Goal: Transaction & Acquisition: Purchase product/service

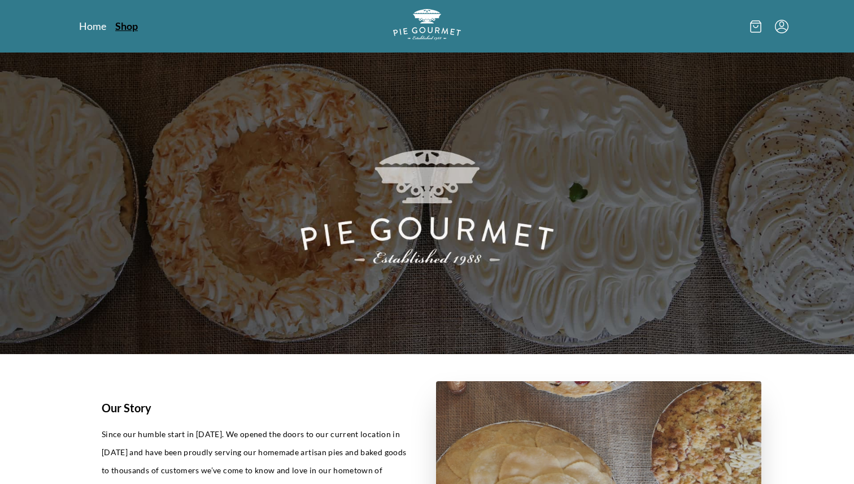
click at [124, 19] on link "Shop" at bounding box center [126, 26] width 23 height 14
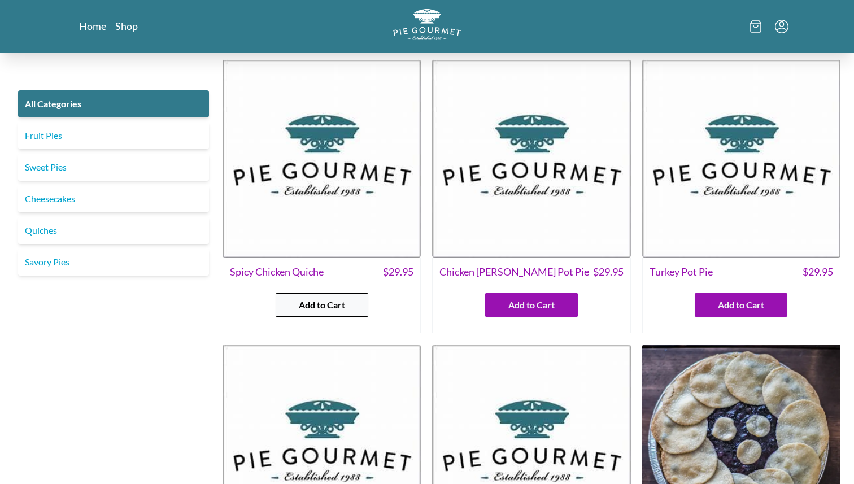
click at [349, 299] on button "Add to Cart" at bounding box center [322, 305] width 93 height 24
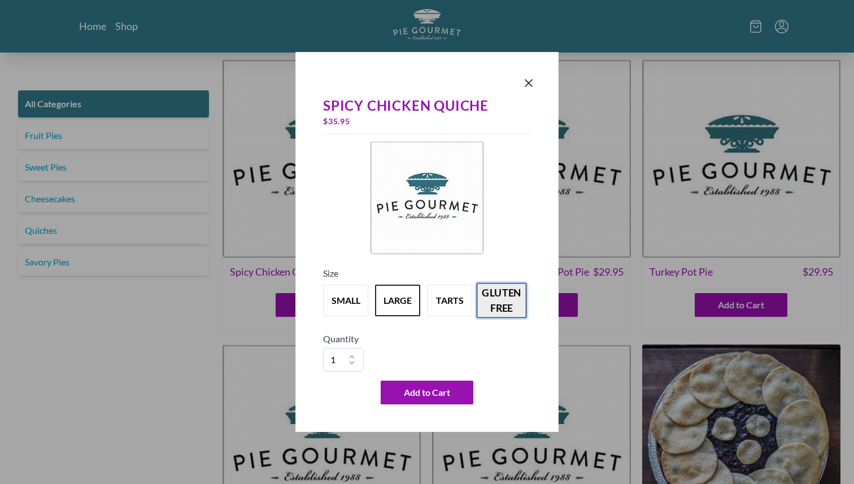
click at [500, 303] on button "gluten free" at bounding box center [502, 300] width 50 height 35
click at [438, 298] on button "tarts" at bounding box center [450, 300] width 50 height 35
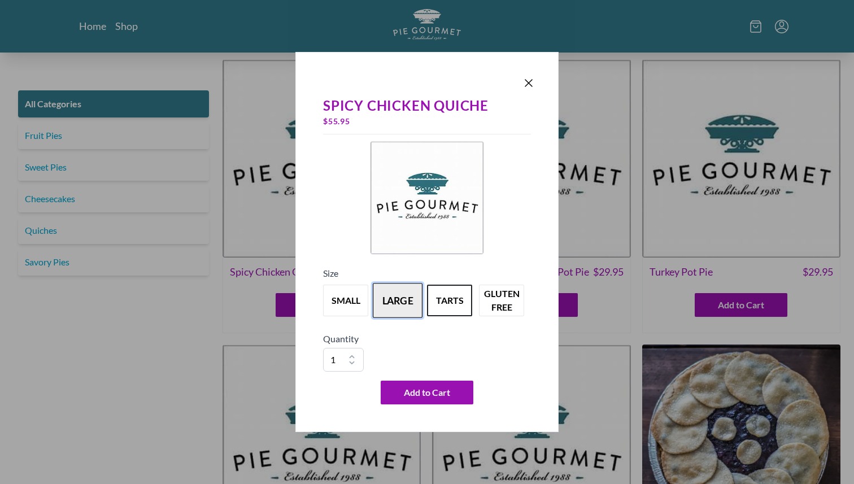
click at [399, 291] on button "large" at bounding box center [398, 300] width 50 height 35
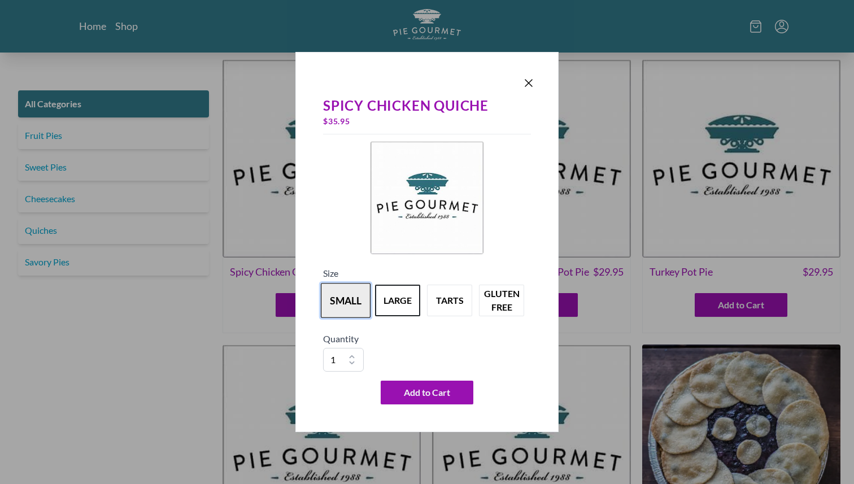
click at [351, 298] on button "small" at bounding box center [346, 300] width 50 height 35
click at [391, 310] on button "large" at bounding box center [398, 300] width 50 height 35
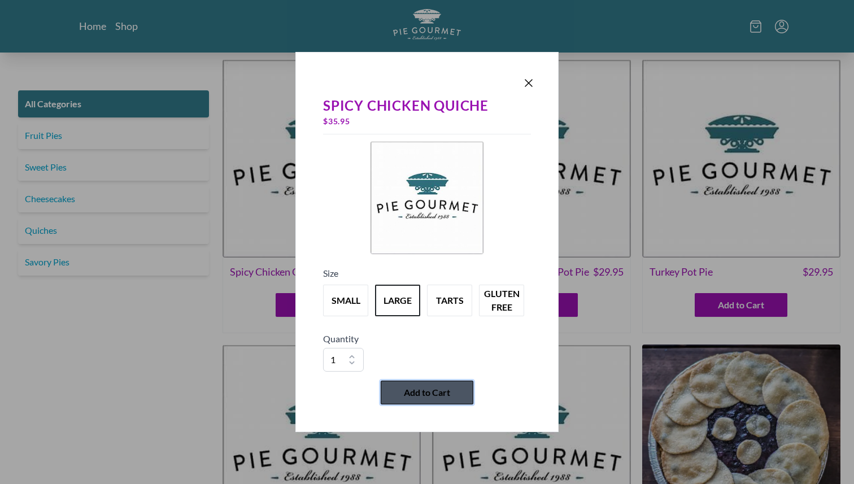
click at [429, 397] on span "Add to Cart" at bounding box center [427, 393] width 46 height 14
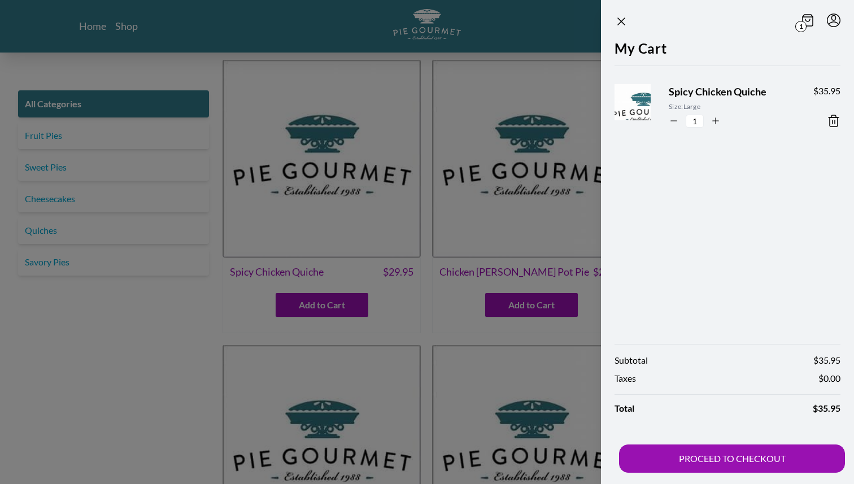
click at [674, 123] on icon "button" at bounding box center [674, 121] width 10 height 10
type input "0"
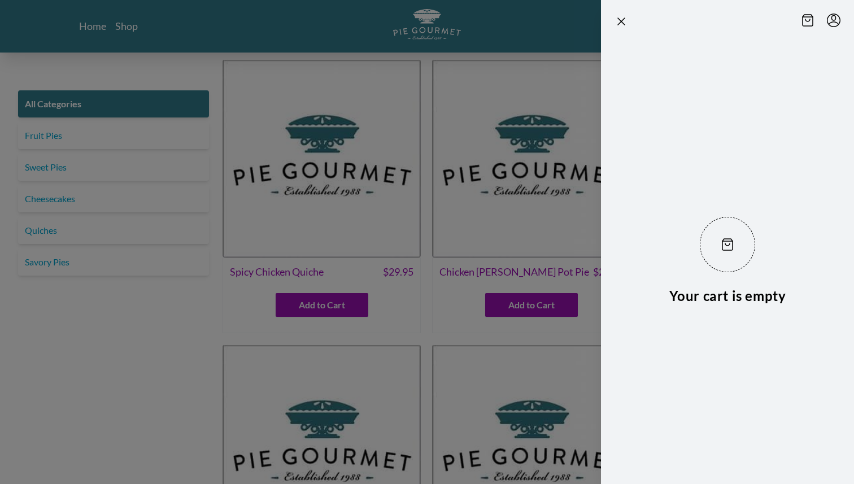
click at [832, 121] on div "Your cart is empty" at bounding box center [727, 261] width 253 height 446
click at [612, 21] on header at bounding box center [727, 19] width 253 height 38
click at [346, 279] on div at bounding box center [427, 242] width 854 height 484
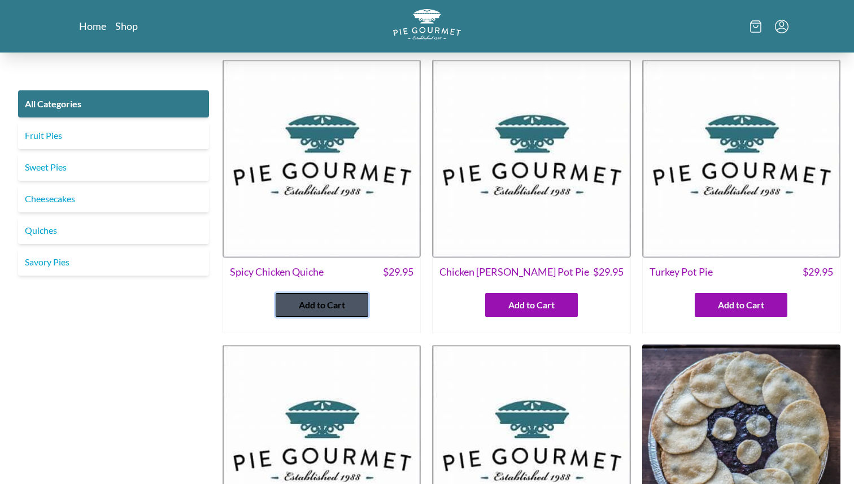
click at [339, 308] on span "Add to Cart" at bounding box center [322, 305] width 46 height 14
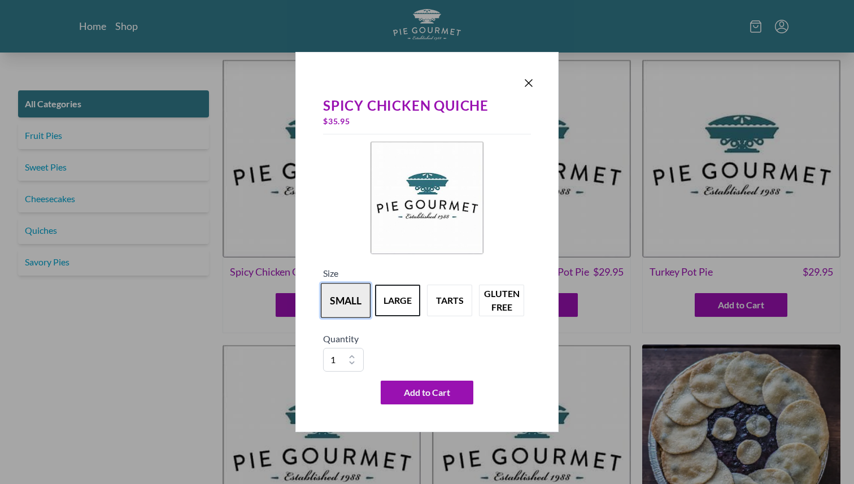
click at [341, 306] on button "small" at bounding box center [346, 300] width 50 height 35
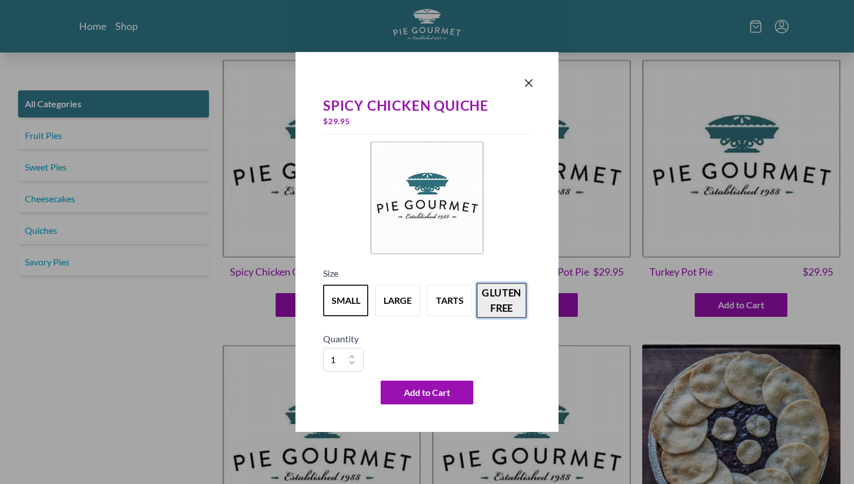
click at [524, 304] on button "gluten free" at bounding box center [502, 300] width 50 height 35
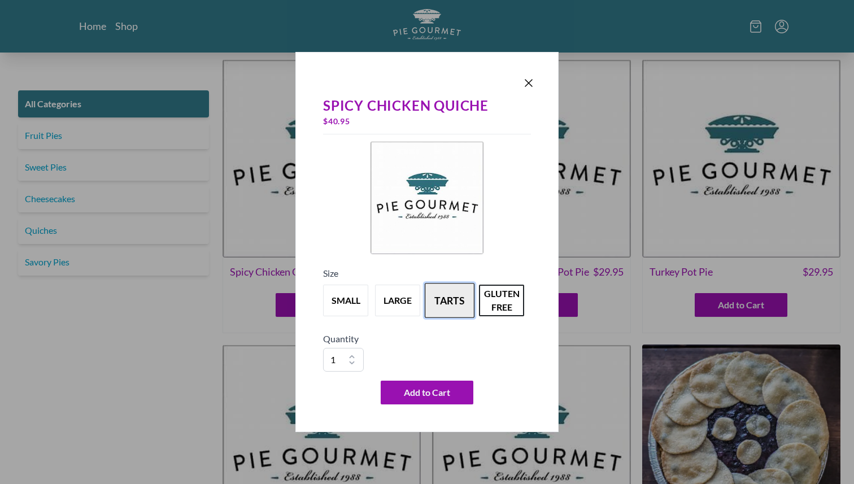
click at [453, 298] on button "tarts" at bounding box center [450, 300] width 50 height 35
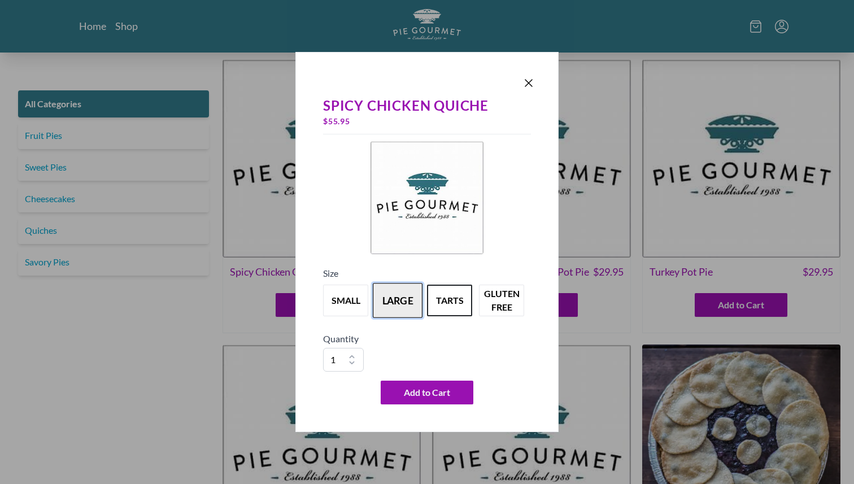
click at [408, 306] on button "large" at bounding box center [398, 300] width 50 height 35
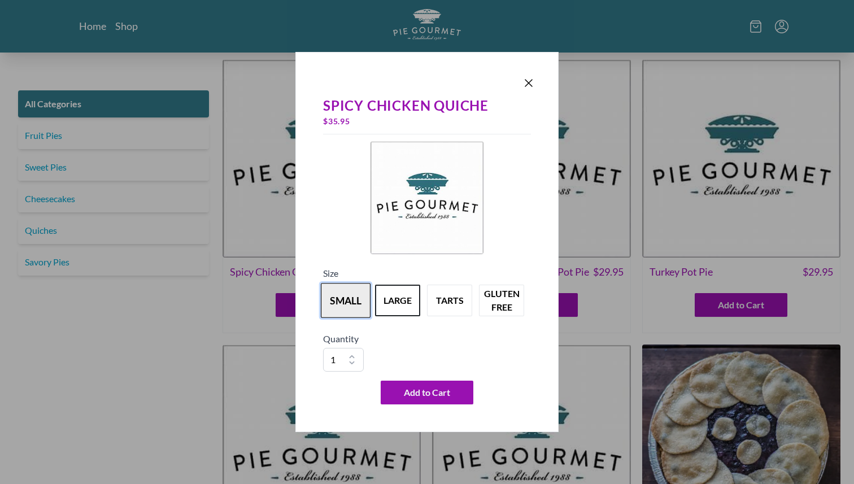
click at [336, 303] on button "small" at bounding box center [346, 300] width 50 height 35
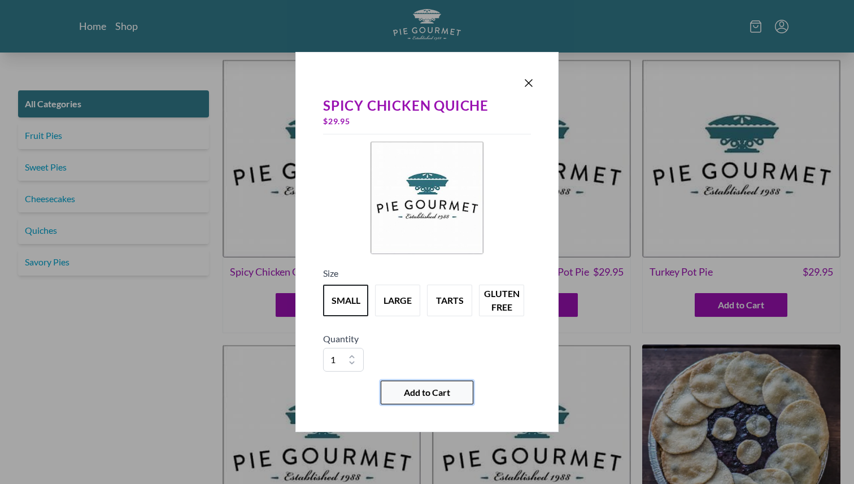
click at [430, 395] on span "Add to Cart" at bounding box center [427, 393] width 46 height 14
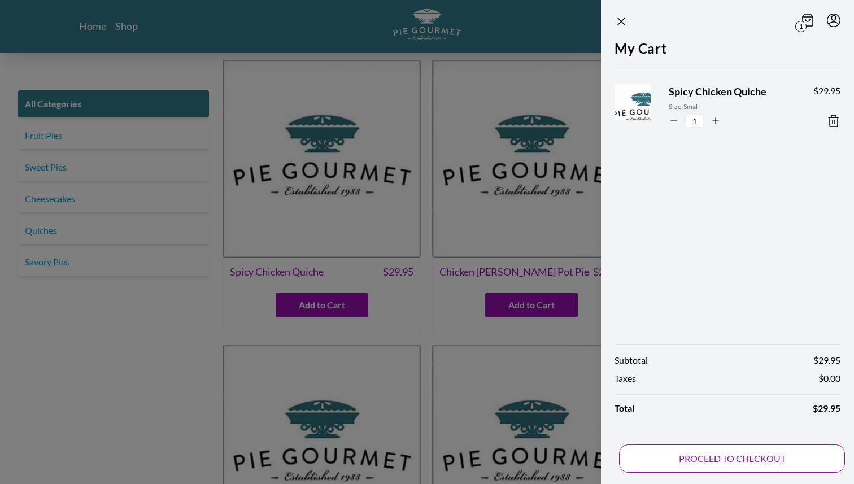
click at [743, 454] on button "PROCEED TO CHECKOUT" at bounding box center [732, 459] width 226 height 28
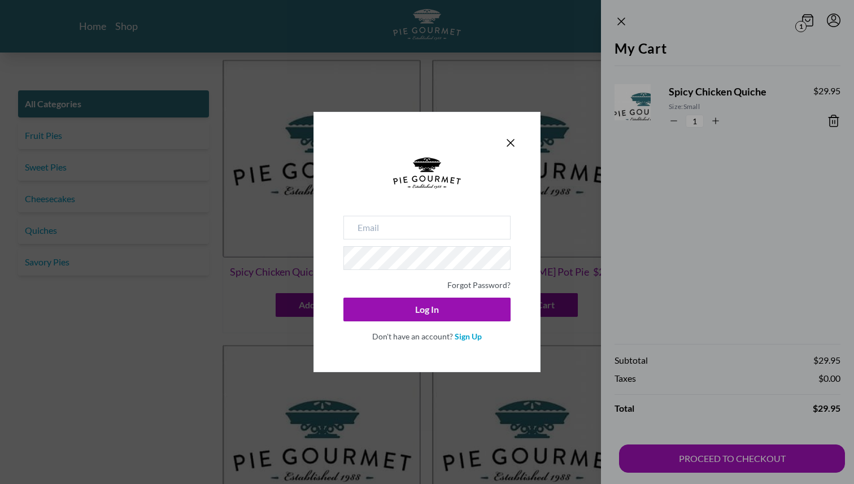
click at [459, 245] on div "Forgot Password? Log In Don't have an account? Sign Up" at bounding box center [426, 279] width 167 height 127
click at [459, 234] on input "email" at bounding box center [426, 228] width 167 height 24
type input "i"
type input "[EMAIL_ADDRESS][DOMAIN_NAME]"
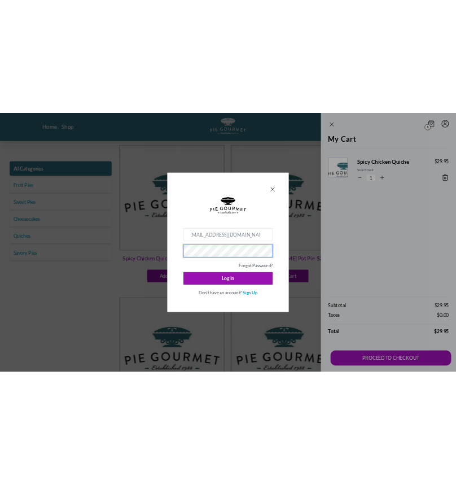
scroll to position [0, 0]
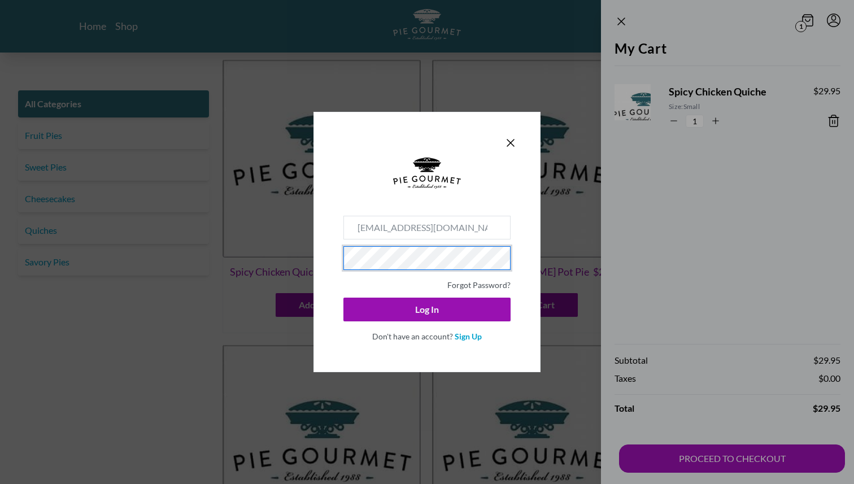
click at [343, 298] on button "Log In" at bounding box center [426, 310] width 167 height 24
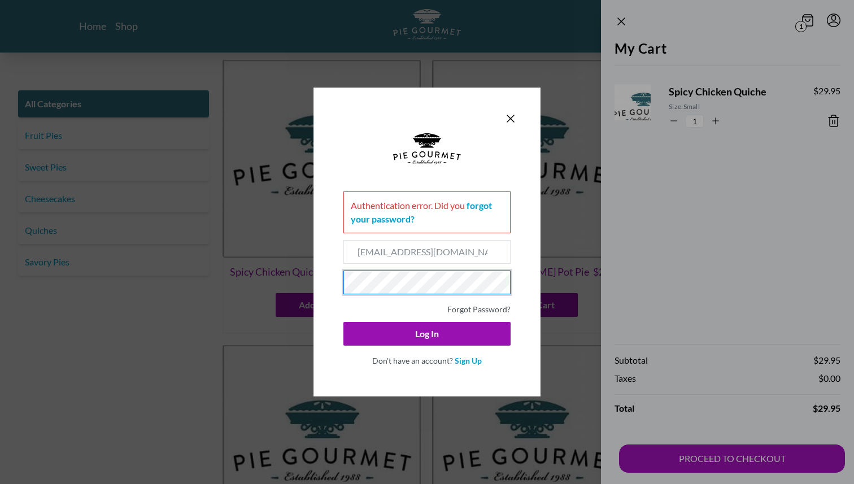
click at [343, 322] on button "Log In" at bounding box center [426, 334] width 167 height 24
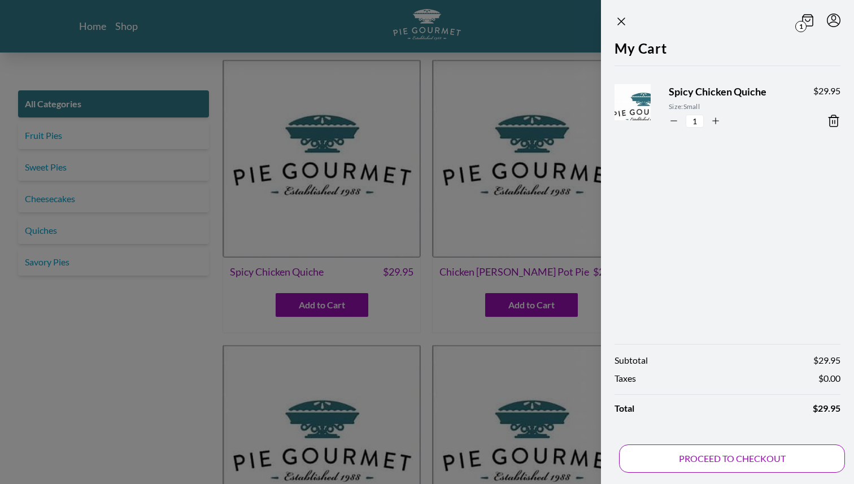
click at [768, 459] on button "PROCEED TO CHECKOUT" at bounding box center [732, 459] width 226 height 28
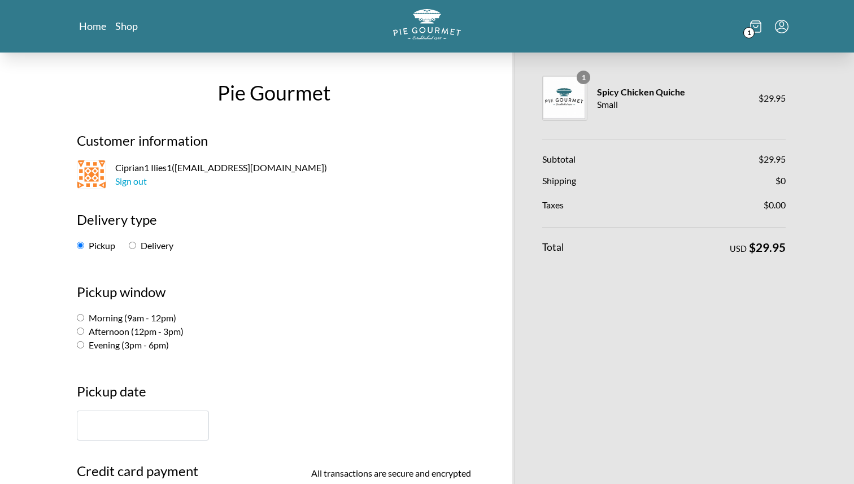
click at [137, 245] on label "Delivery" at bounding box center [151, 245] width 45 height 11
click at [136, 245] on input "Delivery" at bounding box center [132, 245] width 7 height 7
radio input "true"
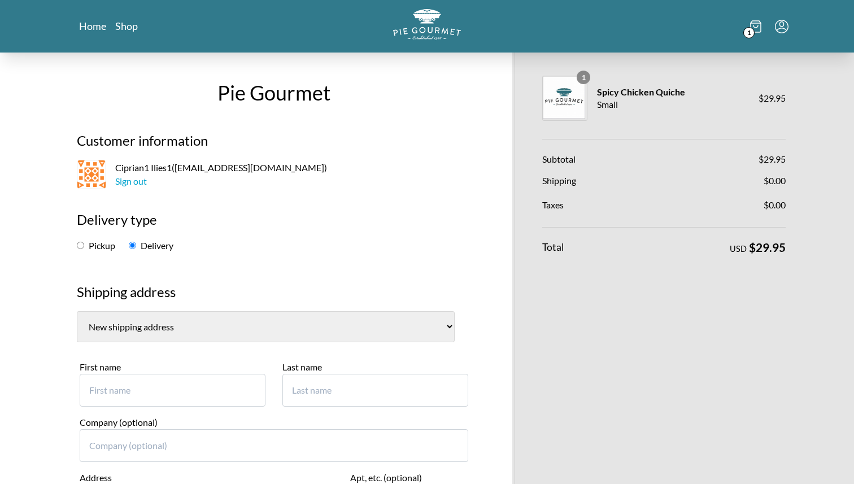
click at [230, 334] on select "[PERSON_NAME], Test [PERSON_NAME] ([GEOGRAPHIC_DATA]) [PERSON_NAME], Odobescu 6…" at bounding box center [266, 326] width 378 height 31
select select "7"
click at [77, 311] on select "[PERSON_NAME], Test [PERSON_NAME] ([GEOGRAPHIC_DATA]) [PERSON_NAME], Odobescu 6…" at bounding box center [266, 326] width 378 height 31
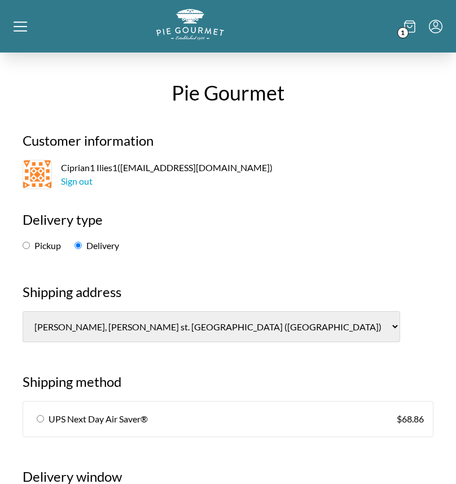
click at [158, 416] on link "UPS Next Day Air Saver® $ 68.86" at bounding box center [228, 419] width 410 height 35
radio input "true"
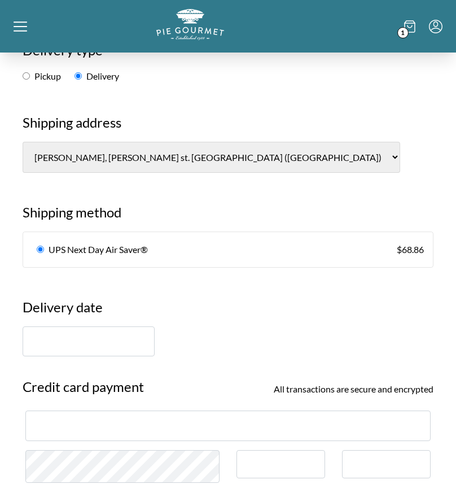
scroll to position [183, 0]
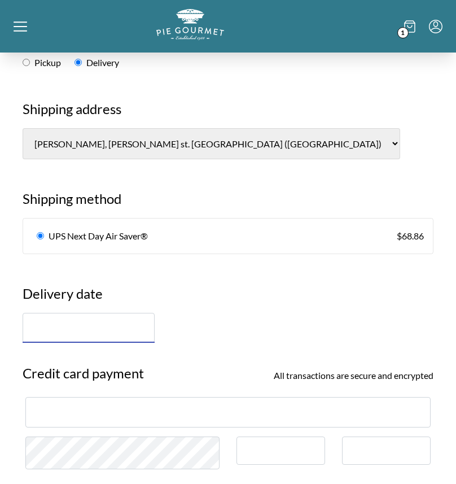
click at [79, 338] on input "text" at bounding box center [89, 328] width 132 height 30
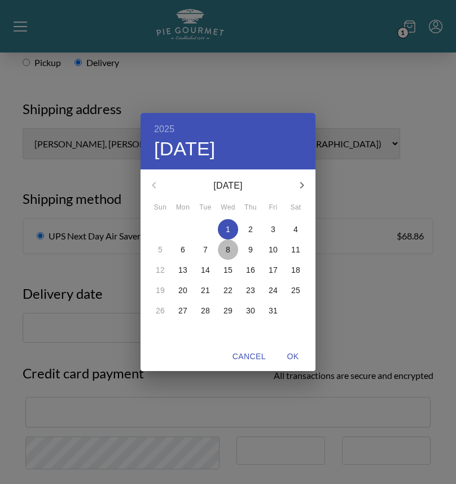
click at [229, 251] on p "8" at bounding box center [228, 249] width 5 height 11
click at [295, 356] on span "OK" at bounding box center [293, 357] width 27 height 14
type input "[DATE]"
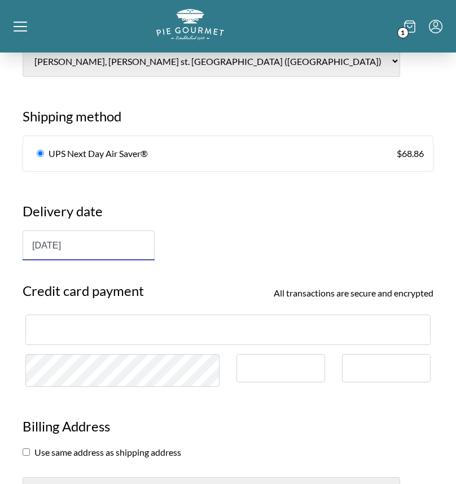
scroll to position [383, 0]
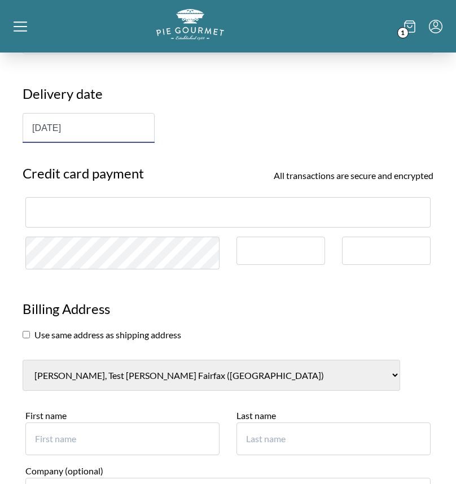
click at [171, 205] on div at bounding box center [228, 212] width 406 height 30
click at [171, 206] on div at bounding box center [228, 212] width 406 height 30
click at [118, 218] on div at bounding box center [228, 212] width 406 height 30
click at [273, 266] on div at bounding box center [281, 258] width 106 height 42
click at [277, 256] on div at bounding box center [281, 251] width 89 height 29
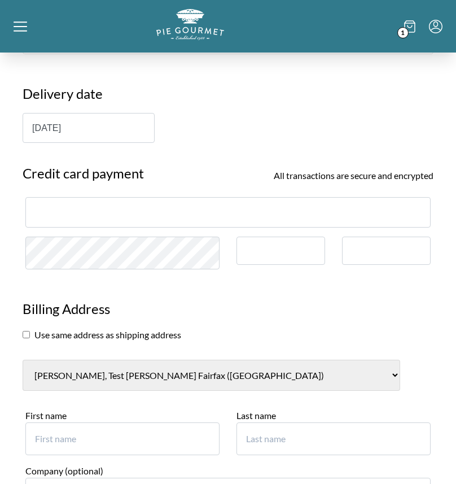
click at [263, 245] on div at bounding box center [281, 251] width 89 height 29
click at [343, 249] on div at bounding box center [386, 251] width 89 height 29
click at [28, 335] on input "checkbox" at bounding box center [26, 334] width 7 height 7
checkbox input "true"
select select "7"
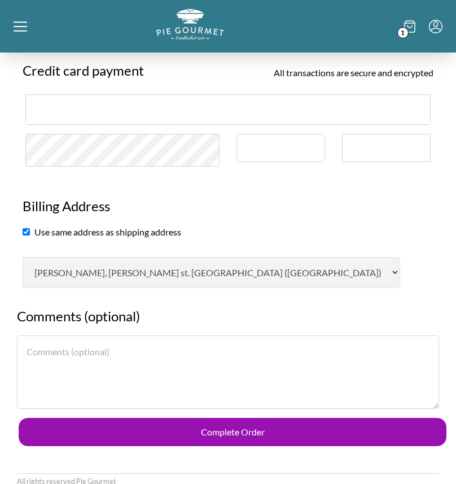
scroll to position [499, 0]
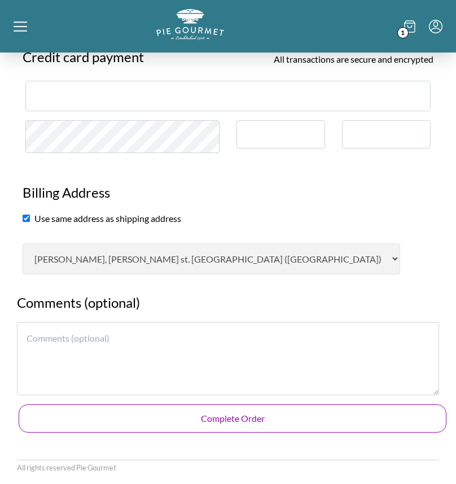
click at [258, 424] on button "Complete Order" at bounding box center [233, 419] width 428 height 28
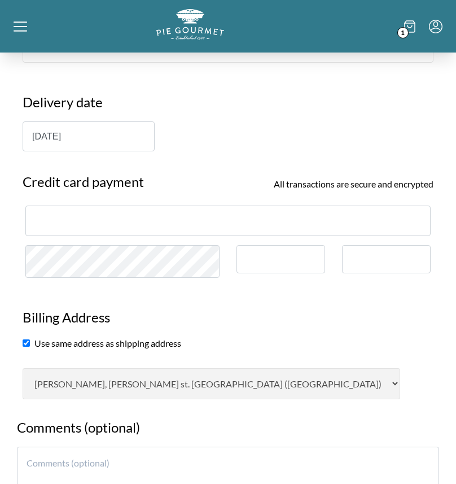
scroll to position [372, 0]
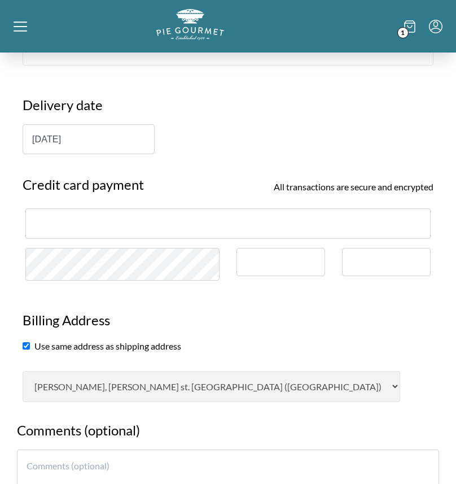
click at [128, 210] on div at bounding box center [228, 223] width 406 height 30
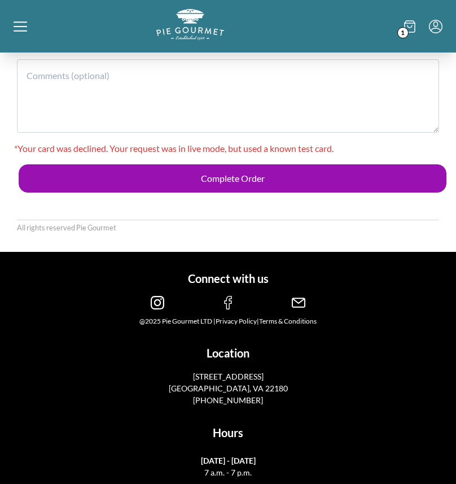
scroll to position [759, 0]
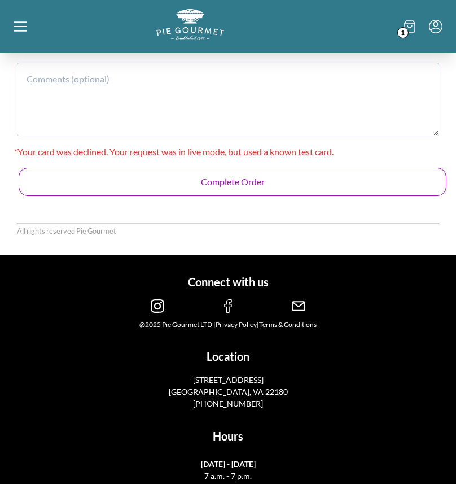
click at [382, 180] on button "Complete Order" at bounding box center [233, 182] width 428 height 28
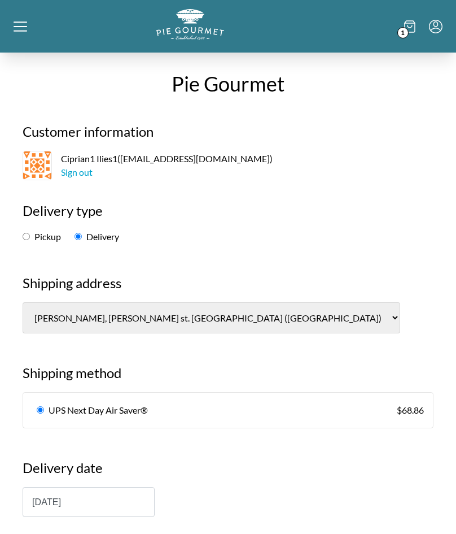
scroll to position [0, 0]
